Goal: Find specific page/section: Find specific page/section

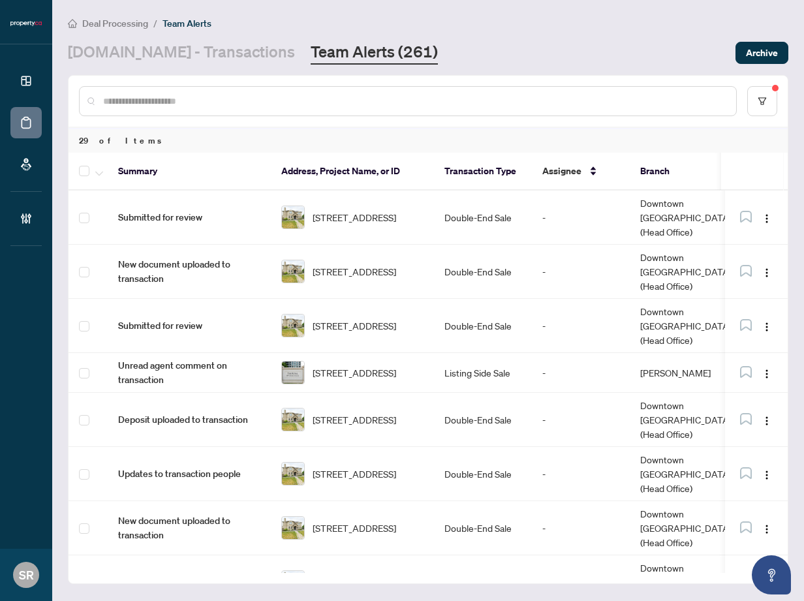
click at [311, 56] on link "Team Alerts (261)" at bounding box center [374, 52] width 127 height 23
click at [346, 41] on link "Team Alerts (261)" at bounding box center [374, 52] width 127 height 23
click at [202, 50] on link "[DOMAIN_NAME] - Transactions" at bounding box center [181, 52] width 227 height 23
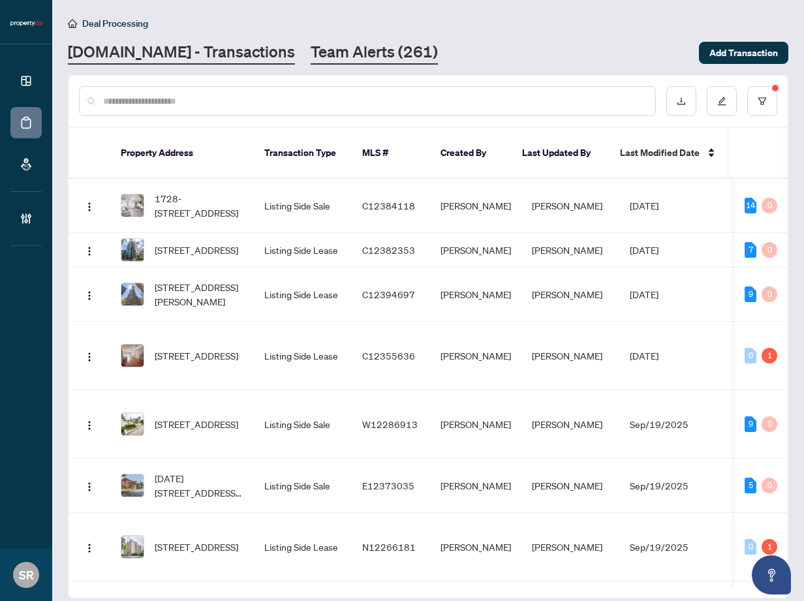
click at [311, 44] on link "Team Alerts (261)" at bounding box center [374, 52] width 127 height 23
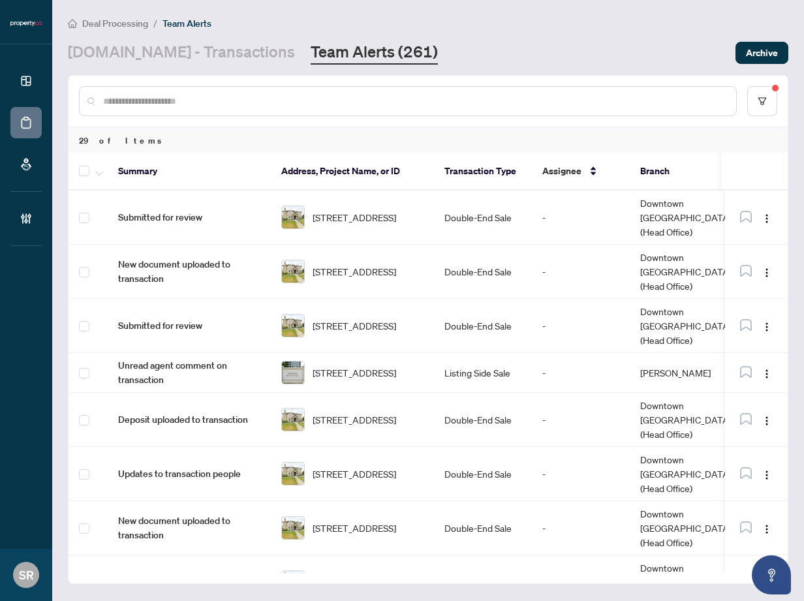
click at [311, 55] on link "Team Alerts (261)" at bounding box center [374, 52] width 127 height 23
click at [217, 55] on link "[DOMAIN_NAME] - Transactions" at bounding box center [181, 52] width 227 height 23
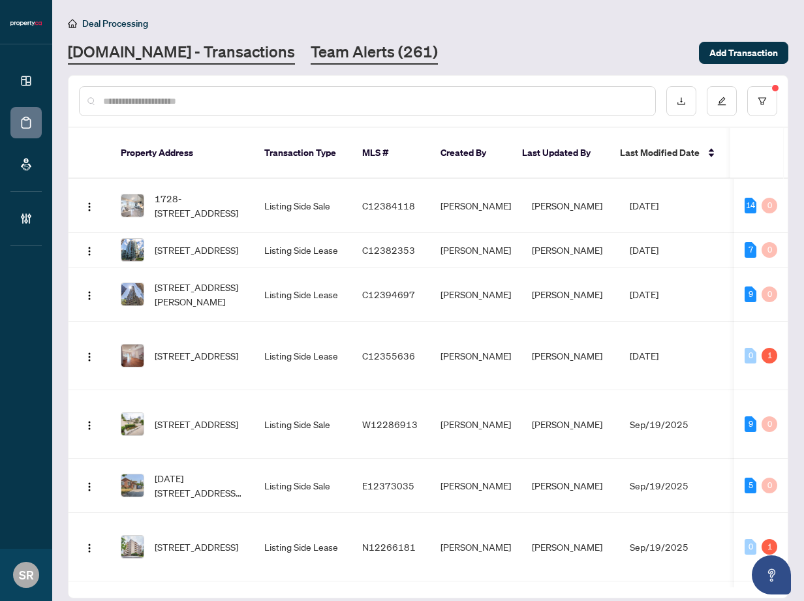
click at [336, 48] on link "Team Alerts (261)" at bounding box center [374, 52] width 127 height 23
